Goal: Task Accomplishment & Management: Complete application form

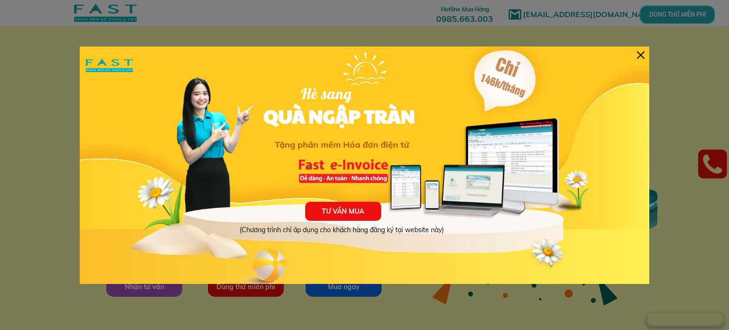
click at [640, 54] on div at bounding box center [641, 55] width 8 height 8
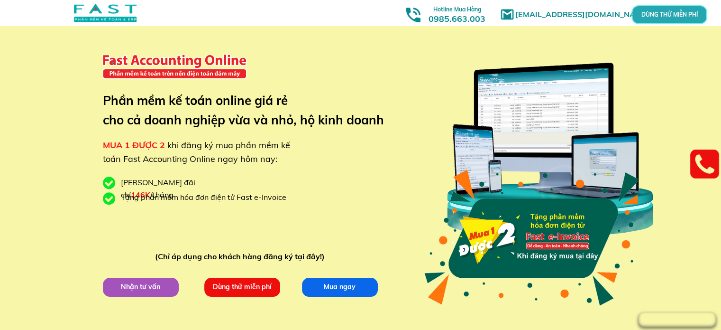
click at [245, 290] on p "Dùng thử miễn phí" at bounding box center [242, 286] width 76 height 19
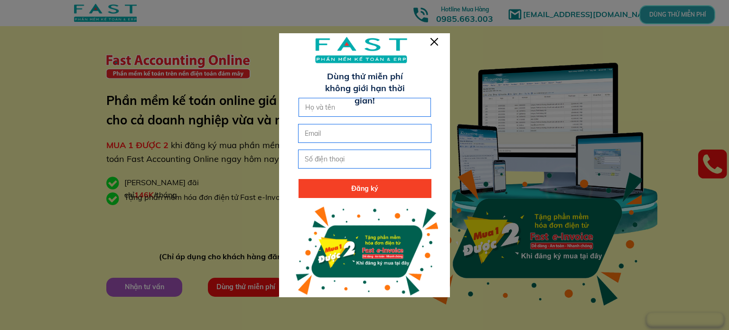
click at [338, 102] on input "text" at bounding box center [365, 107] width 124 height 18
type input "[PERSON_NAME]"
type input "[EMAIL_ADDRESS][DOMAIN_NAME]"
click at [342, 160] on input "tel" at bounding box center [364, 159] width 124 height 18
type input "0795097779"
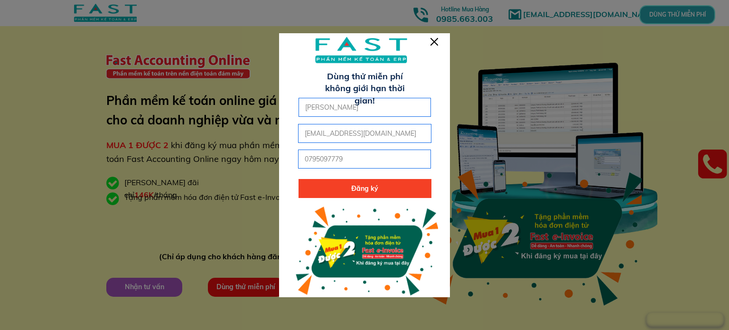
click at [355, 190] on p "Đăng ký" at bounding box center [364, 188] width 133 height 19
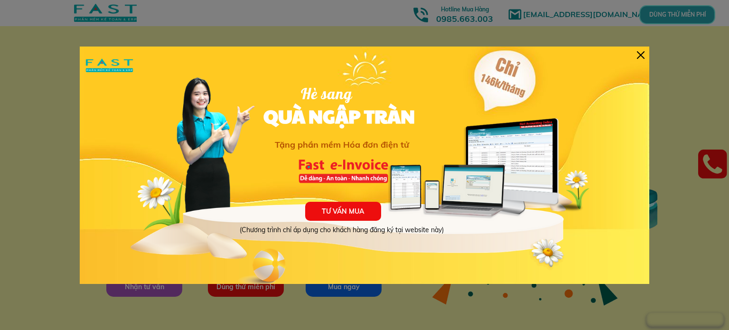
click at [637, 58] on div at bounding box center [641, 55] width 8 height 8
